Goal: Task Accomplishment & Management: Use online tool/utility

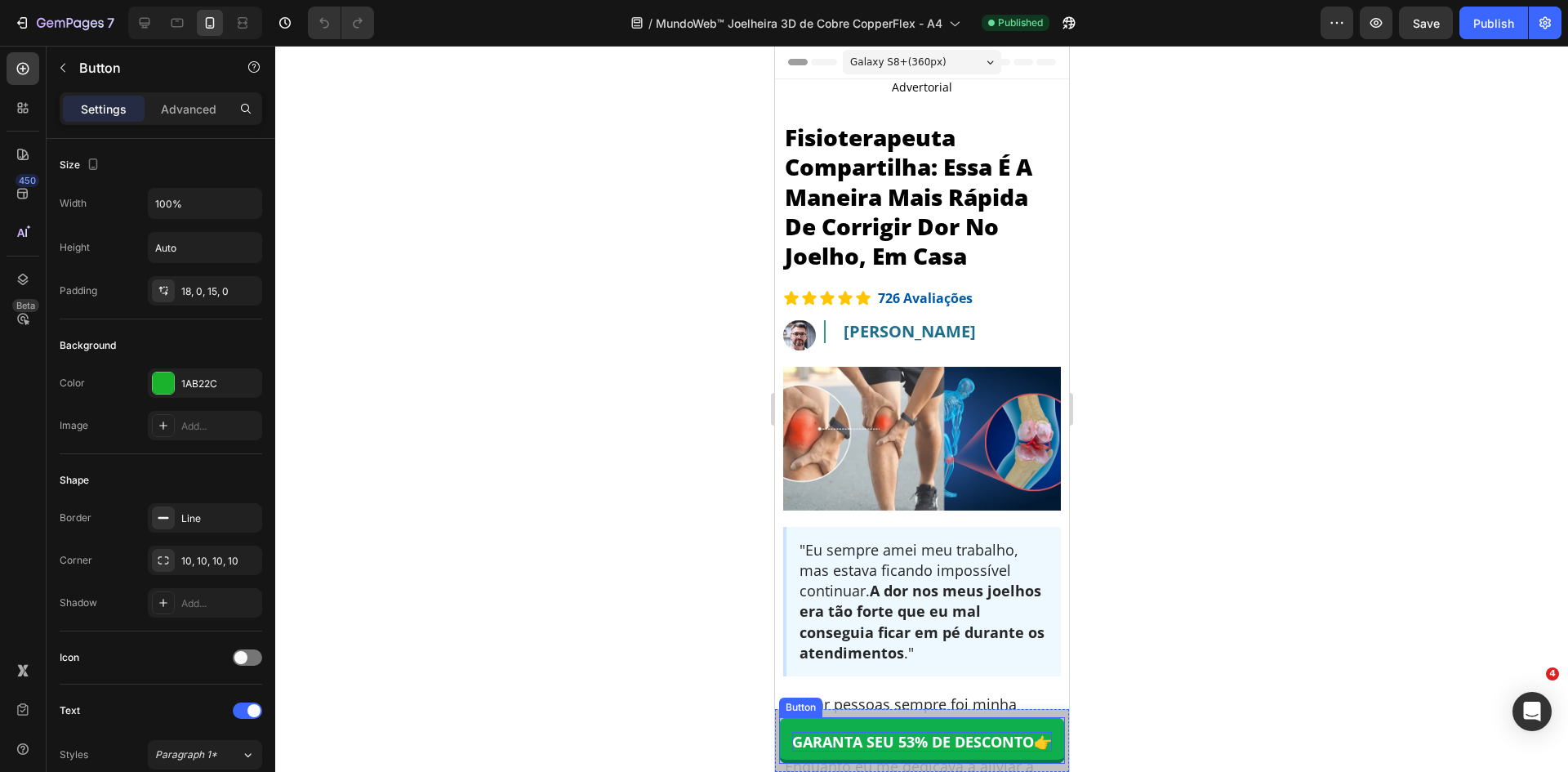
drag, startPoint x: 774, startPoint y: 46, endPoint x: 910, endPoint y: 736, distance: 703.3
click at [910, 736] on span "GARANTA SEU 53% DE DESCONTO" at bounding box center [912, 742] width 242 height 20
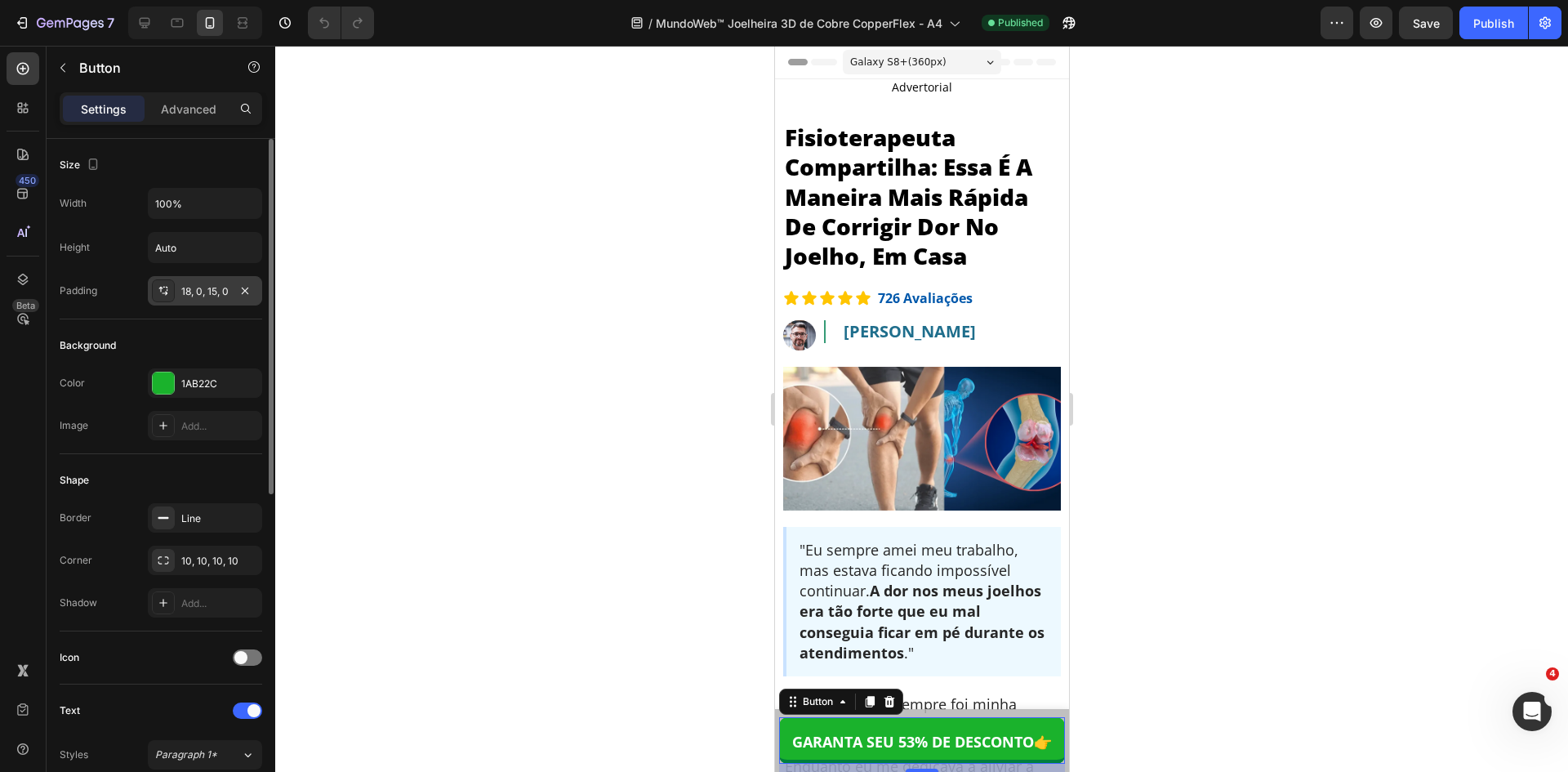
click at [210, 299] on div "18, 0, 15, 0" at bounding box center [205, 290] width 114 height 29
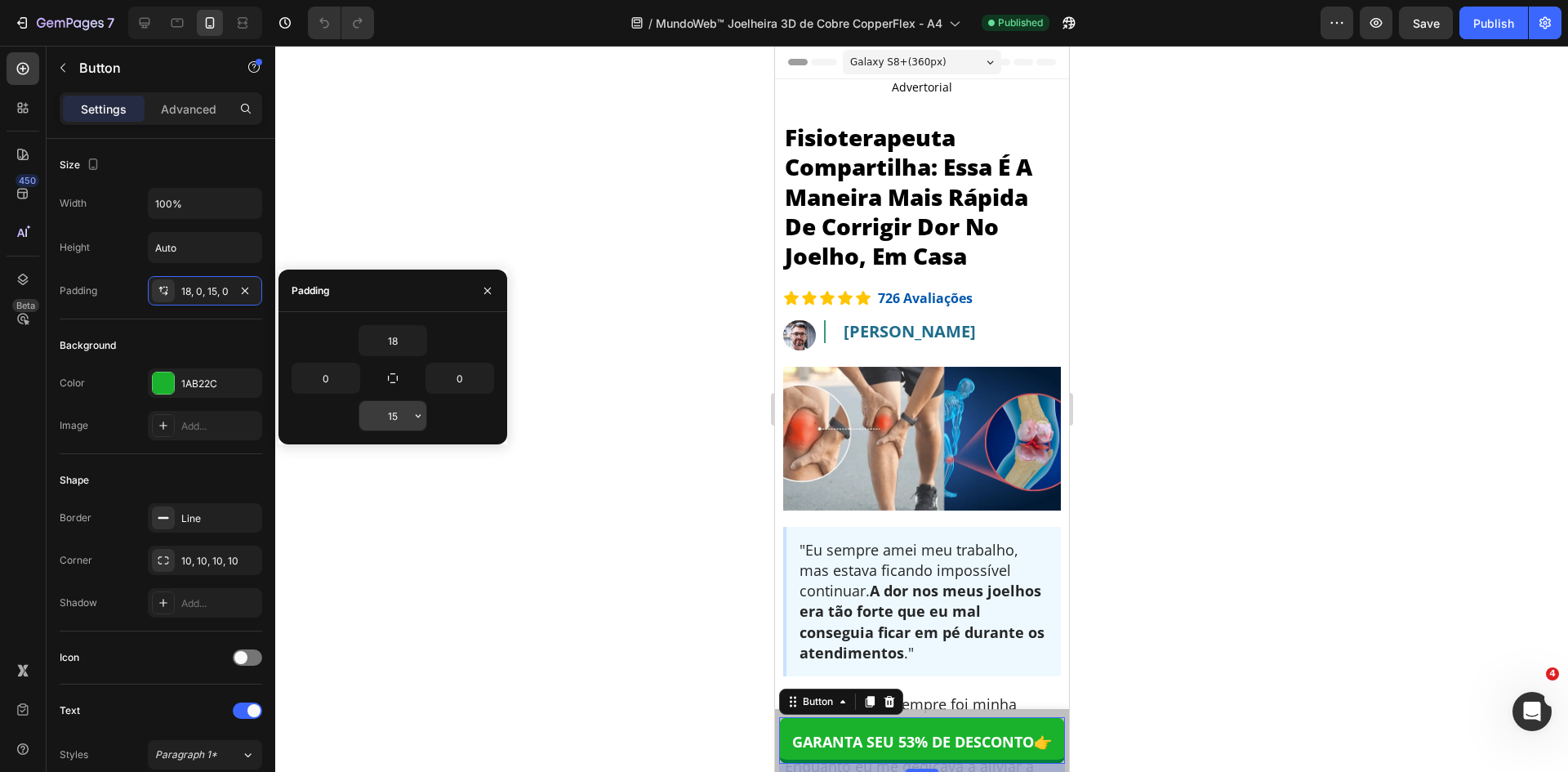
click at [378, 418] on input "15" at bounding box center [393, 415] width 67 height 29
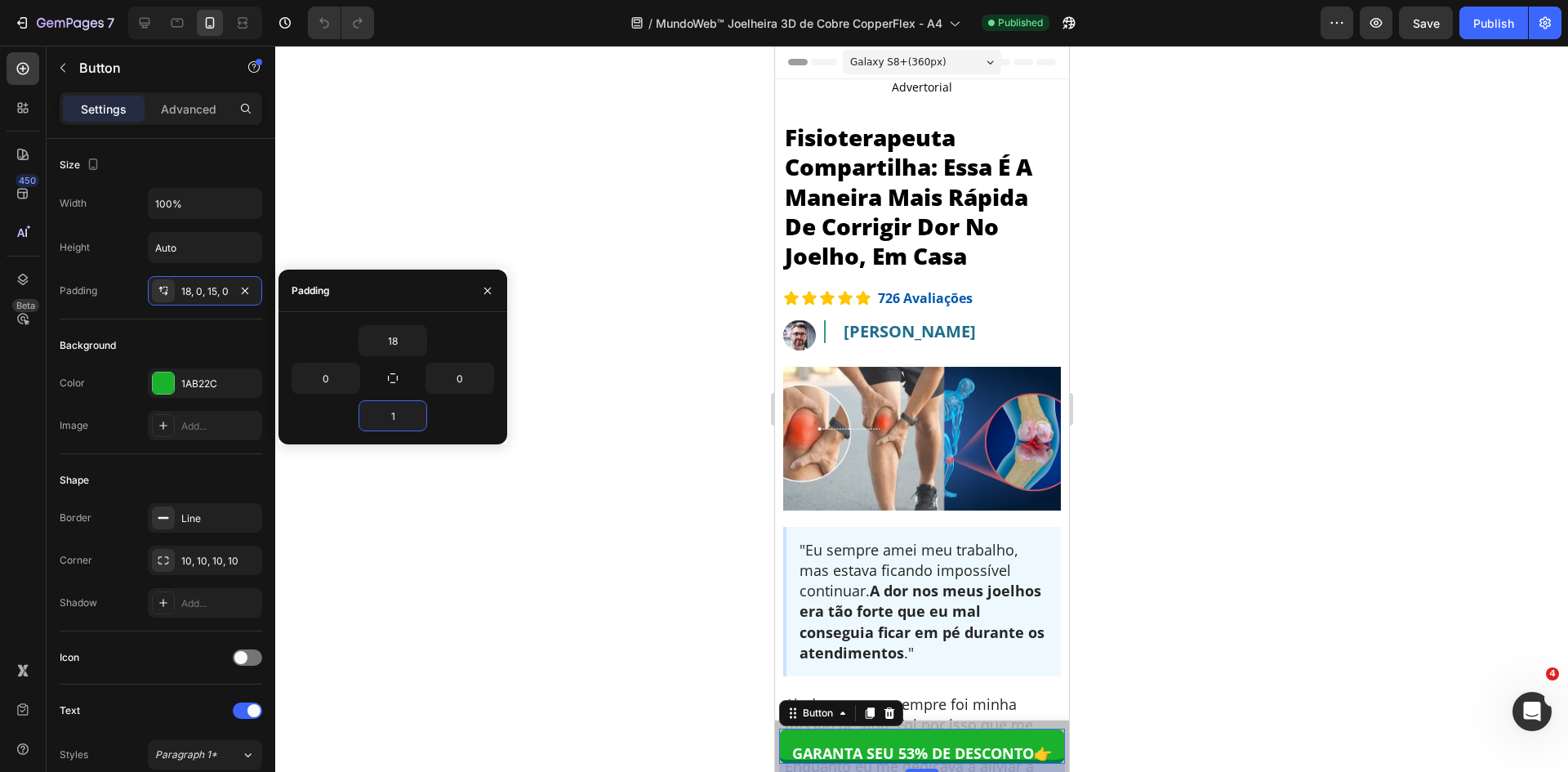
type input "18"
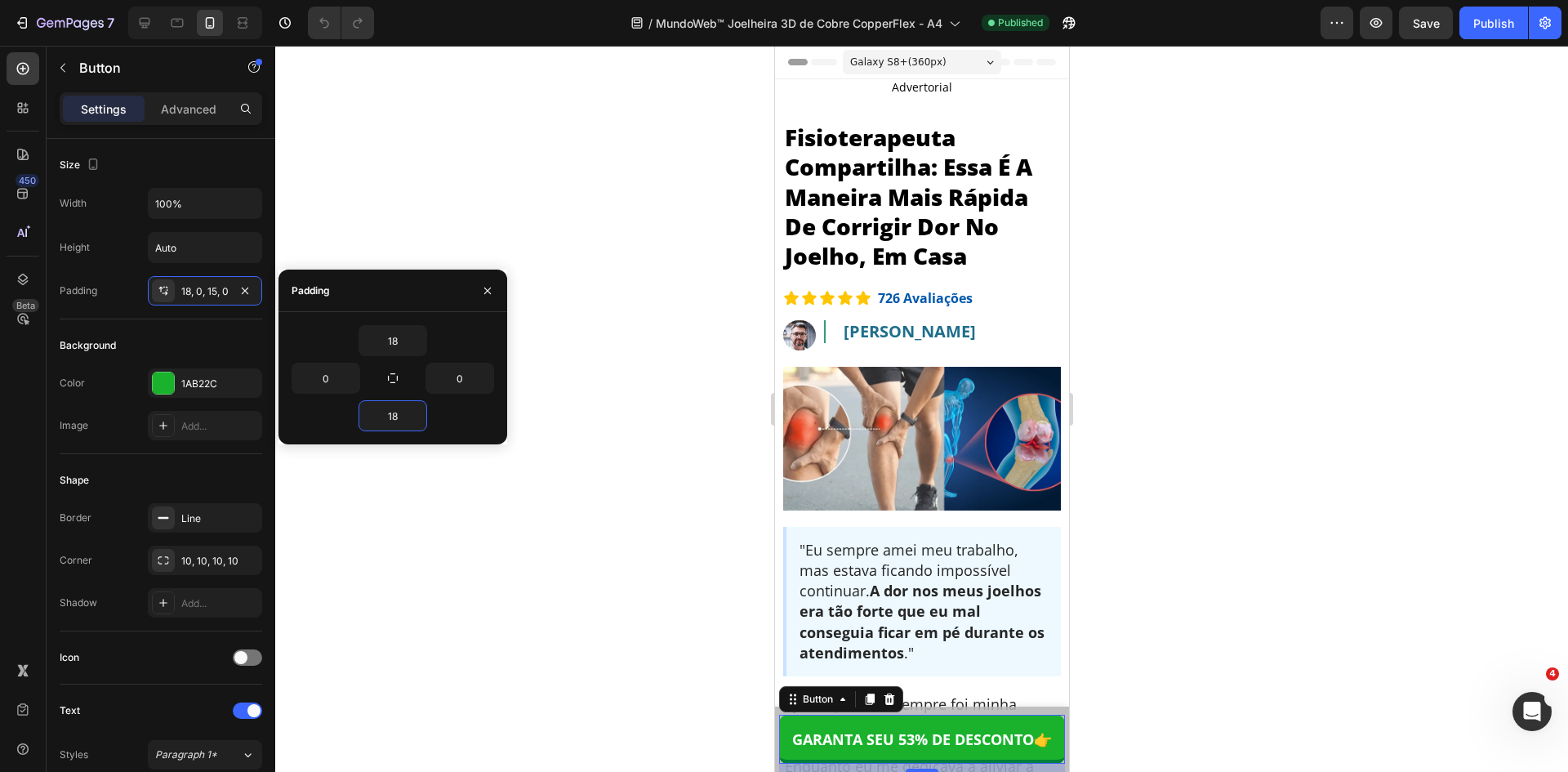
click at [414, 571] on div at bounding box center [922, 409] width 1293 height 726
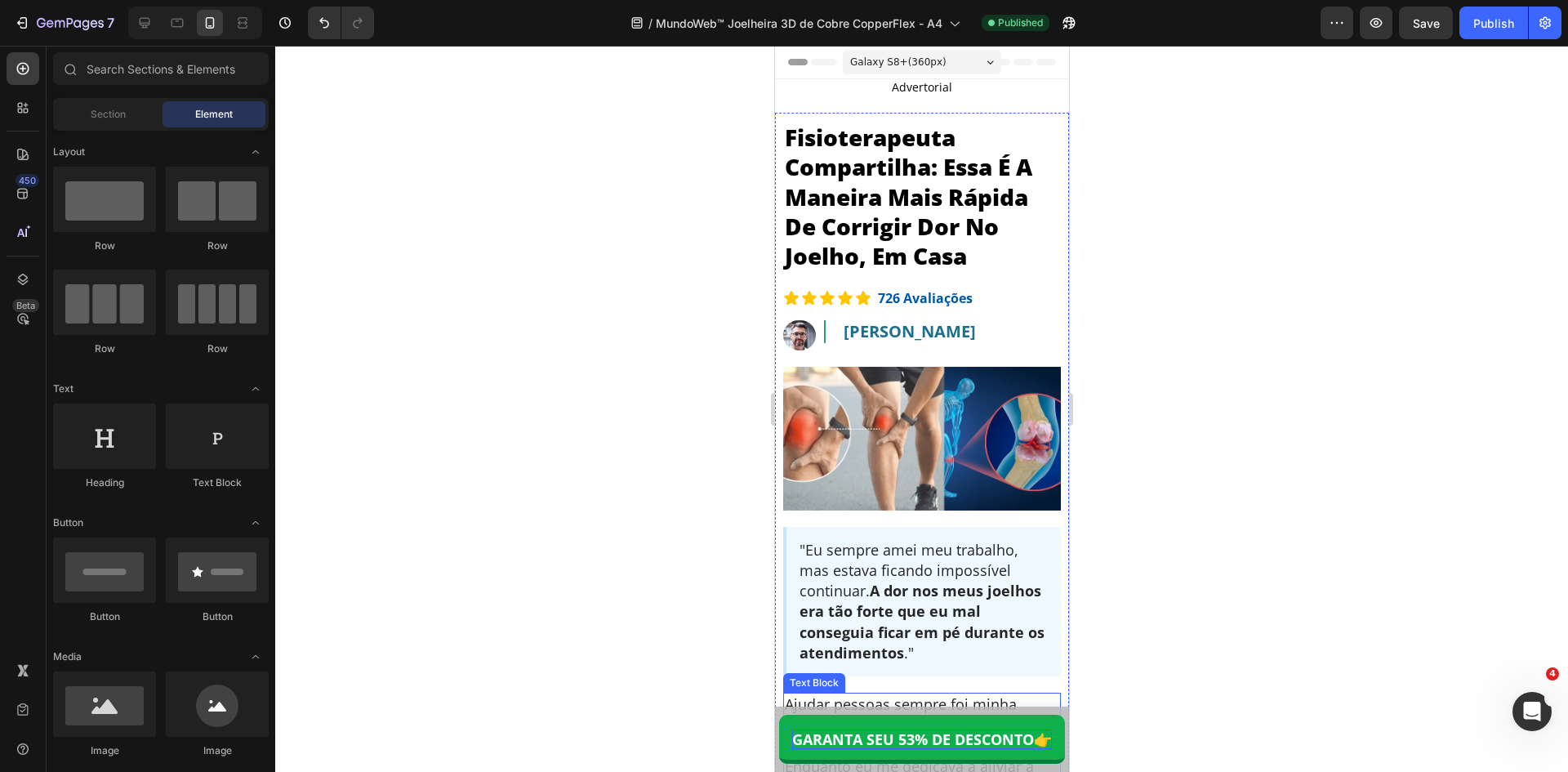
click at [873, 745] on span "GARANTA SEU 53% DE DESCONTO" at bounding box center [912, 740] width 242 height 20
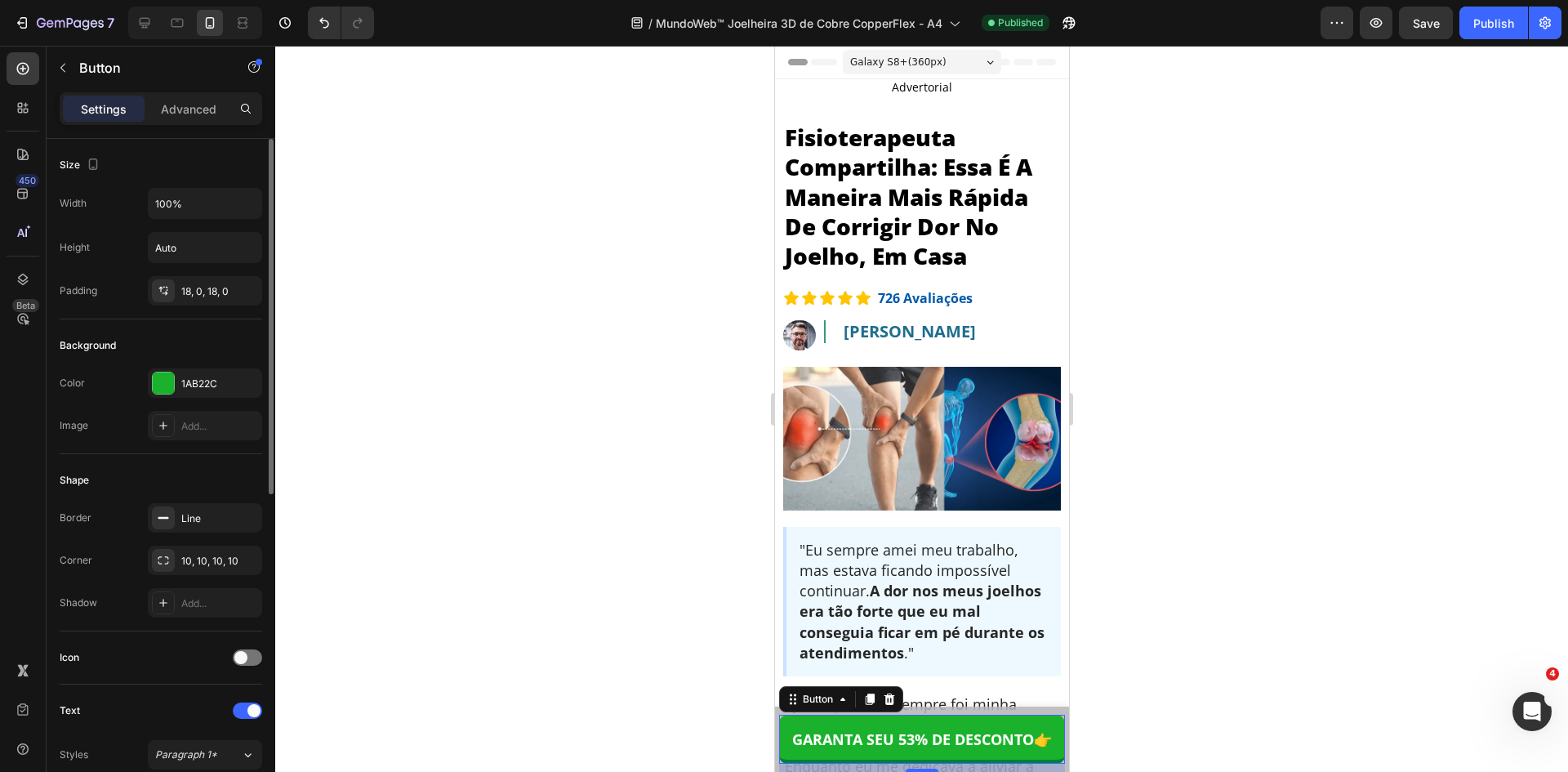
click at [220, 454] on div "Size Width 100% Height Auto Padding 18, 0, 18, 0" at bounding box center [161, 543] width 202 height 177
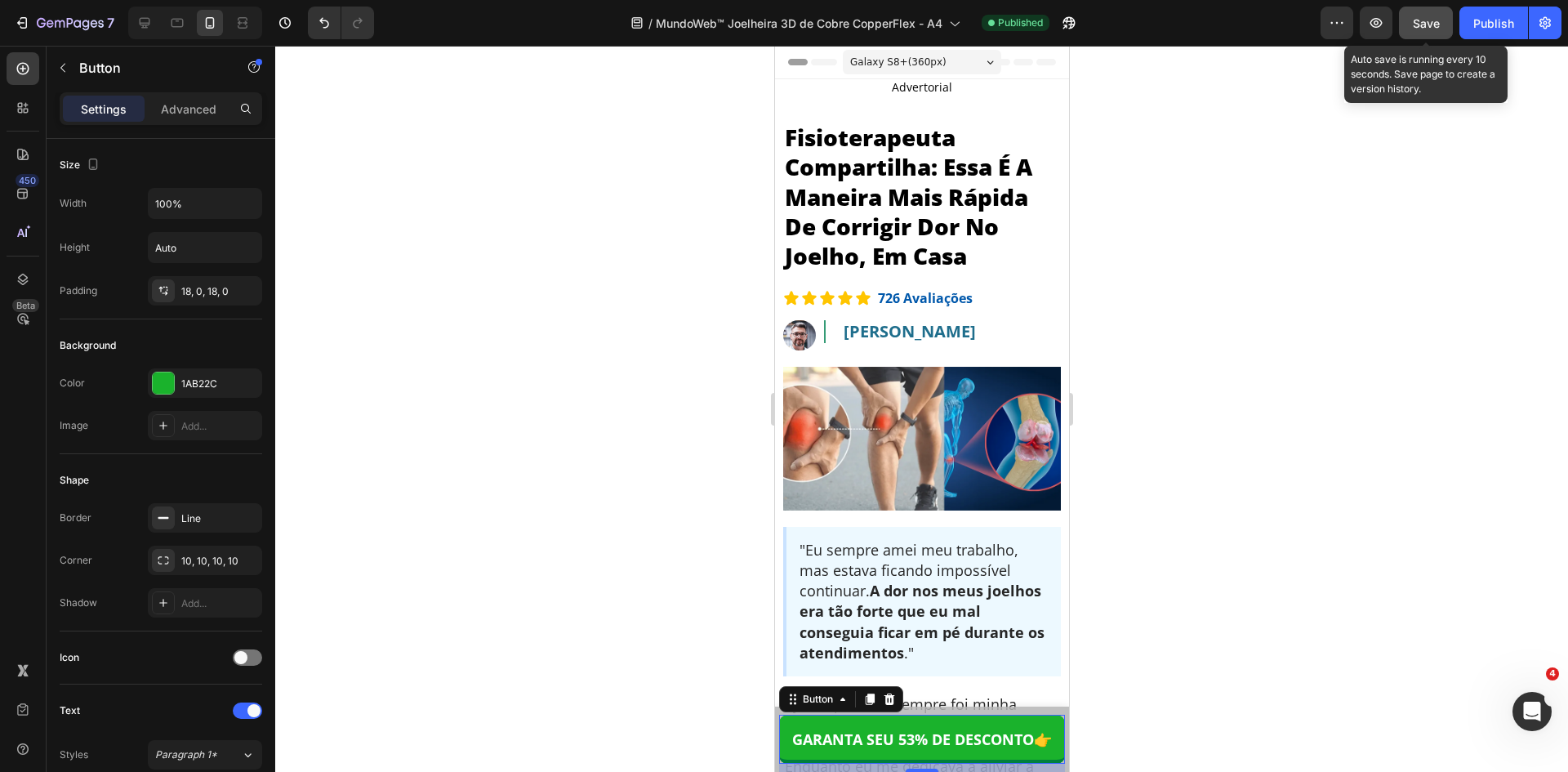
click at [1435, 17] on span "Save" at bounding box center [1426, 23] width 27 height 14
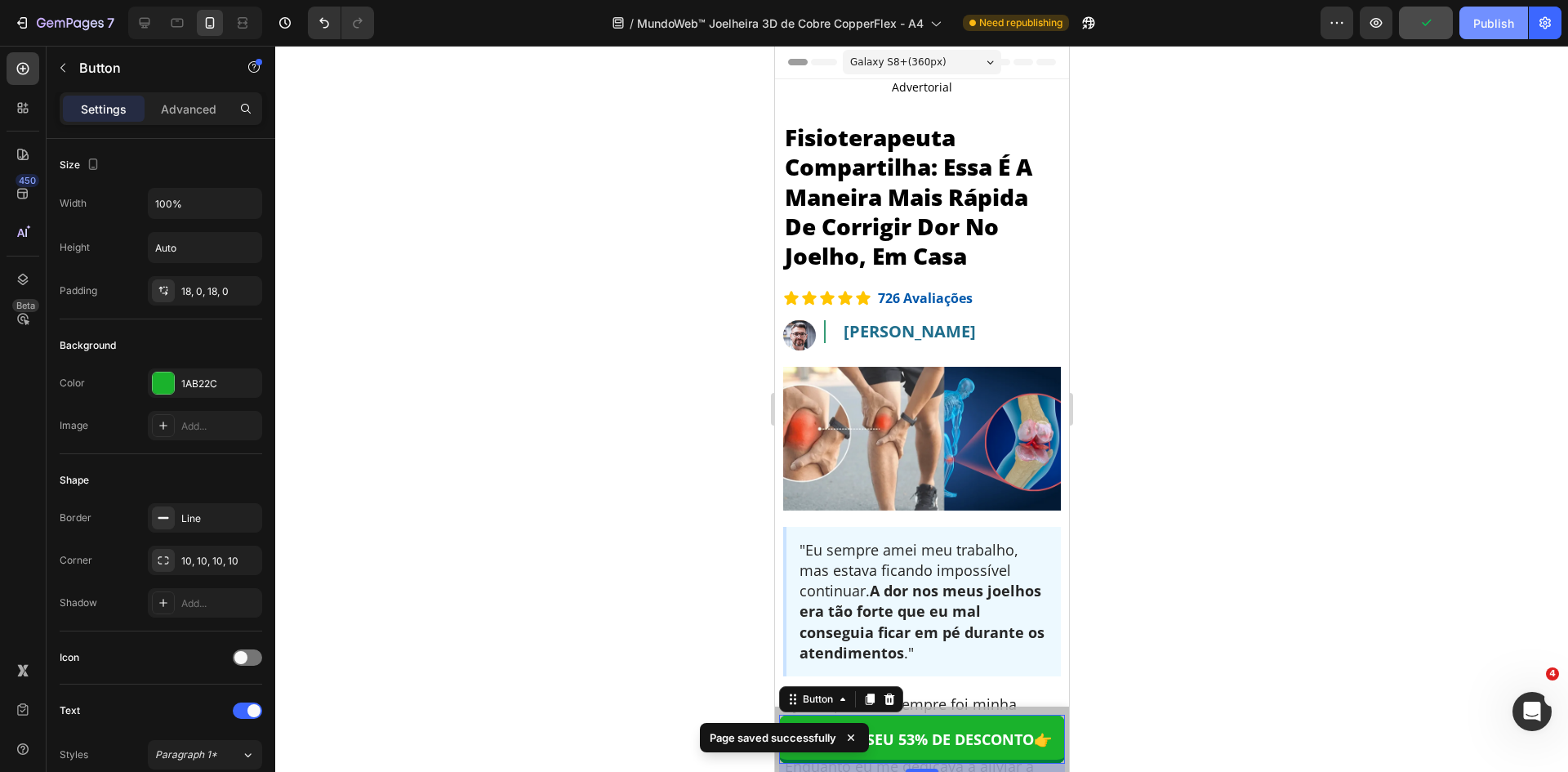
click at [1488, 21] on div "Publish" at bounding box center [1493, 23] width 41 height 17
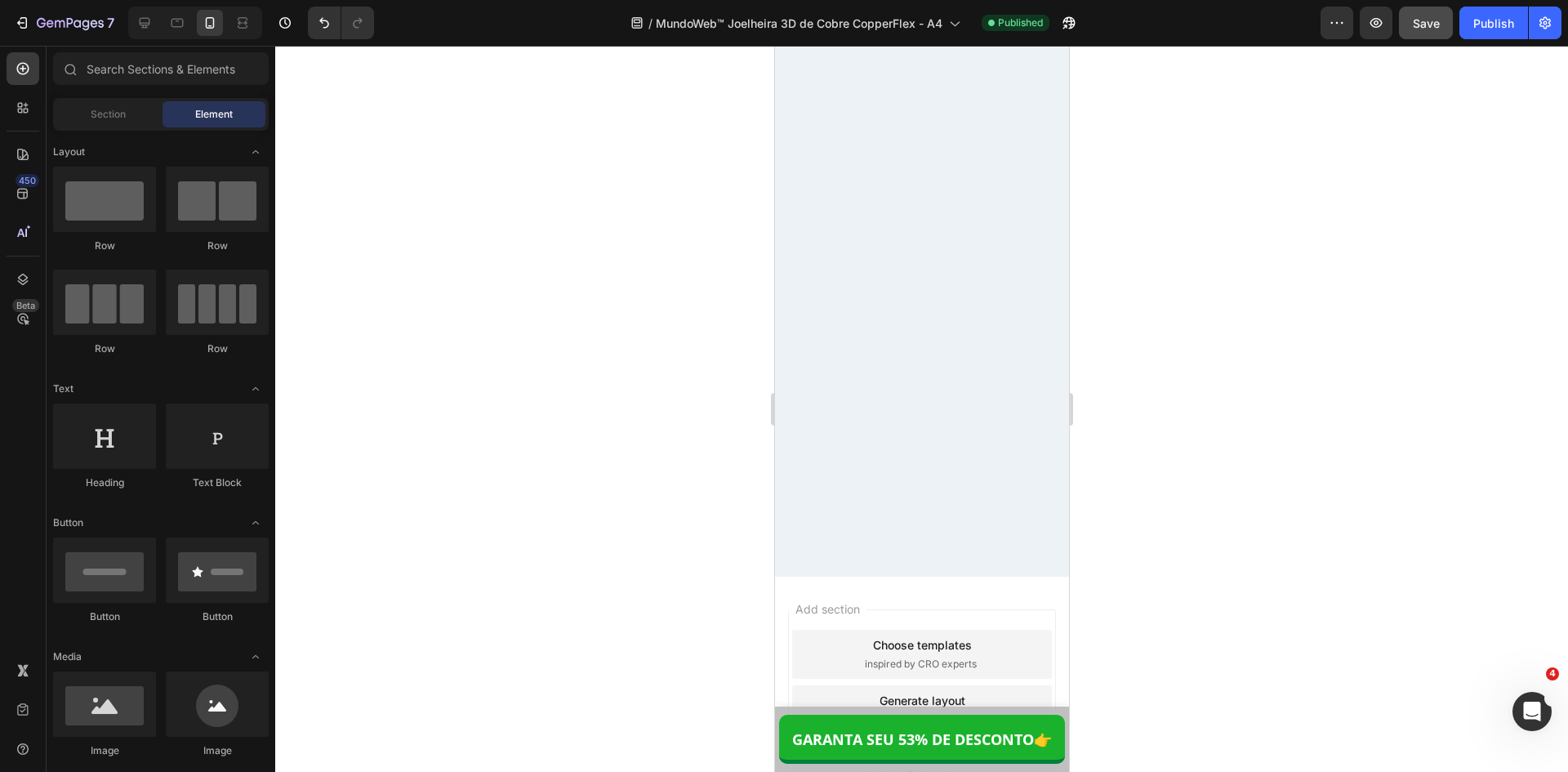
scroll to position [14698, 0]
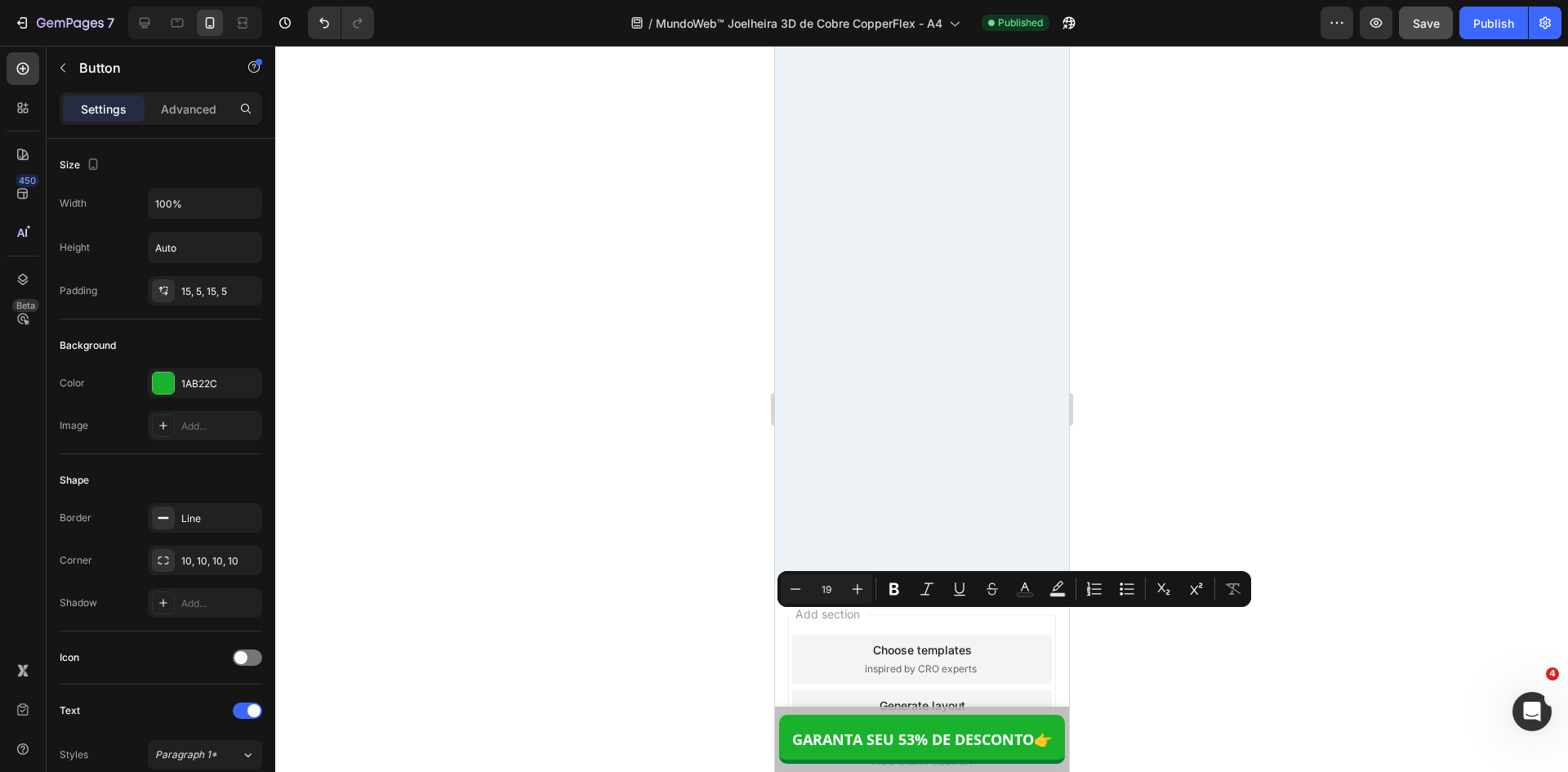
click at [1236, 389] on div at bounding box center [922, 409] width 1293 height 726
